Goal: Find specific page/section: Find specific page/section

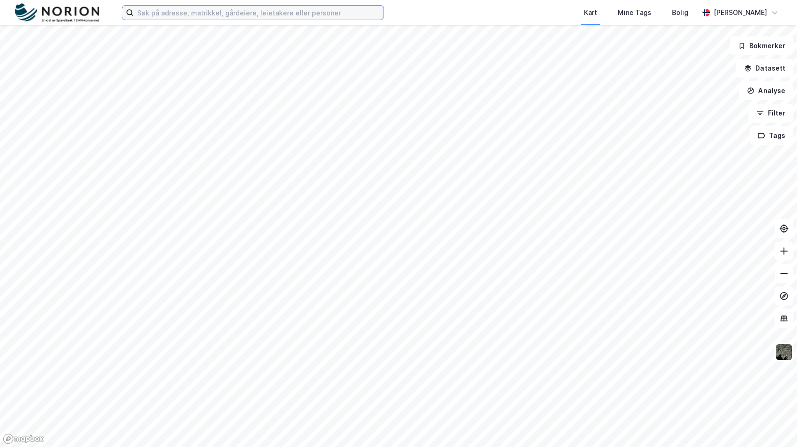
click at [289, 19] on input at bounding box center [258, 13] width 250 height 14
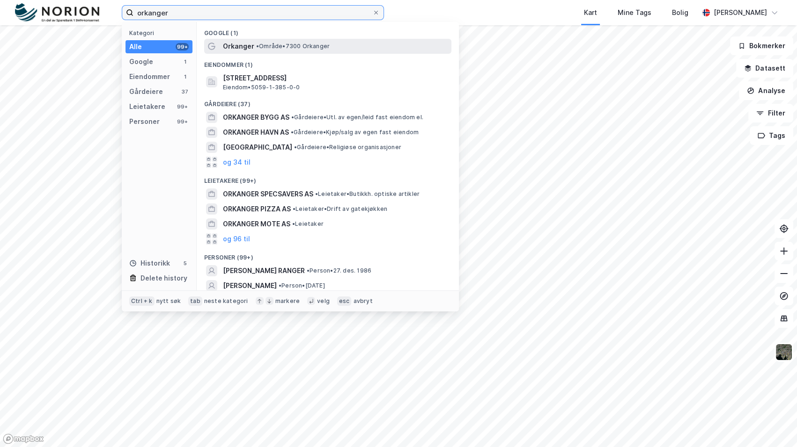
type input "orkanger"
click at [285, 51] on div "Orkanger • Område • 7300 Orkanger" at bounding box center [336, 46] width 227 height 11
